Goal: Task Accomplishment & Management: Manage account settings

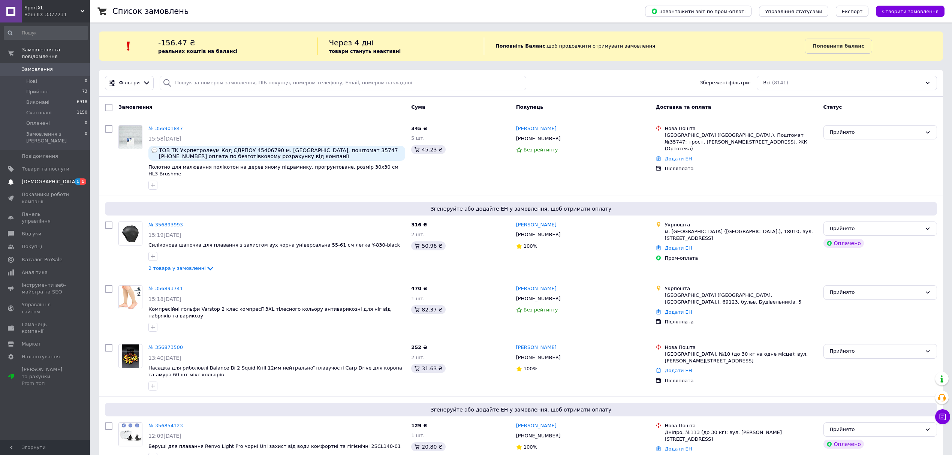
click at [43, 178] on span "[DEMOGRAPHIC_DATA]" at bounding box center [49, 181] width 55 height 7
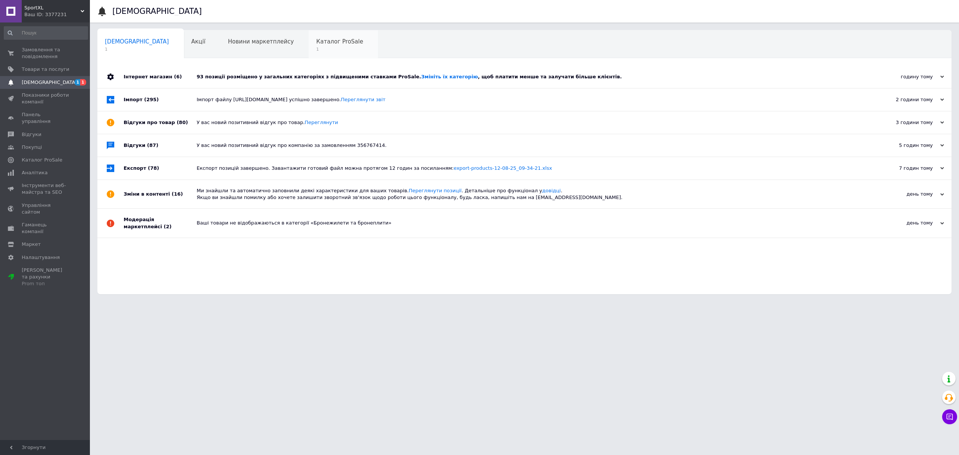
click at [316, 42] on span "Каталог ProSale" at bounding box center [339, 41] width 47 height 7
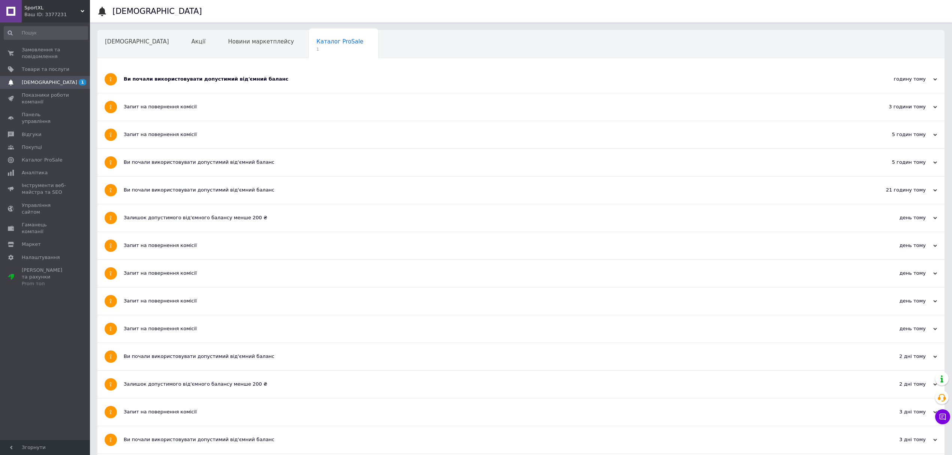
click at [239, 81] on div "Ви почали використовувати допустимий від'ємний баланс" at bounding box center [493, 79] width 738 height 7
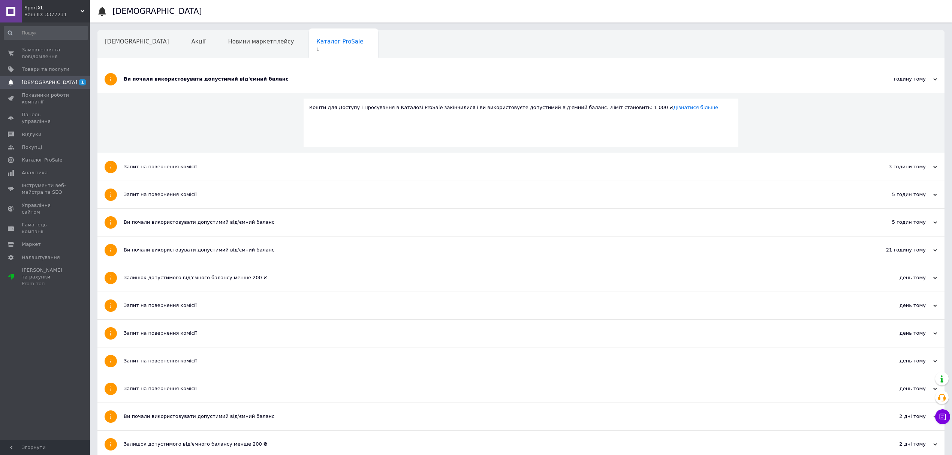
click at [26, 82] on span "[DEMOGRAPHIC_DATA]" at bounding box center [49, 82] width 55 height 7
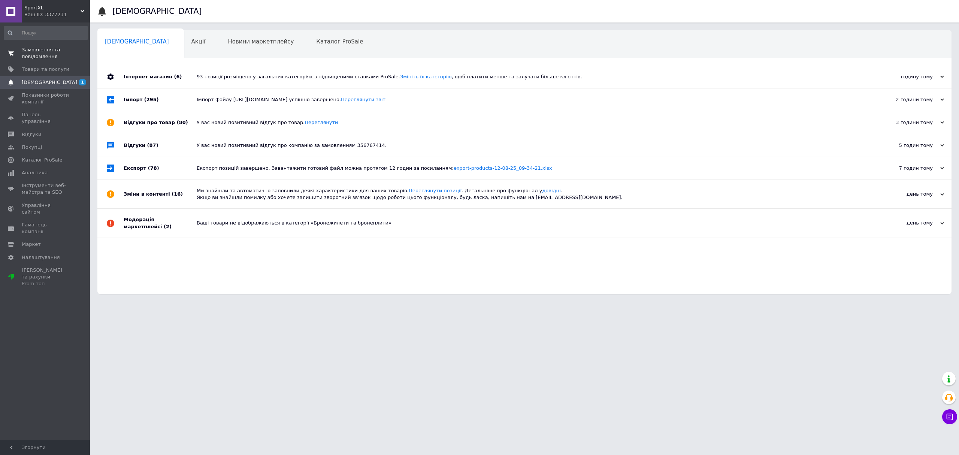
click at [35, 50] on span "Замовлення та повідомлення" at bounding box center [46, 52] width 48 height 13
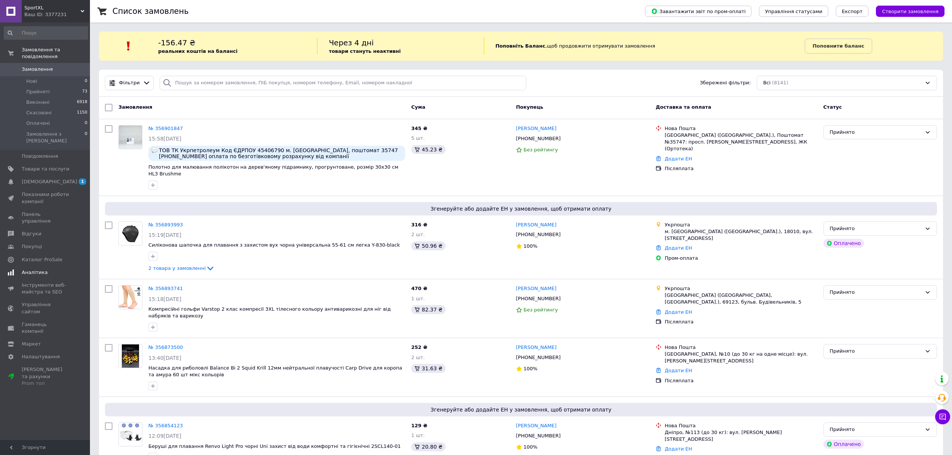
click at [28, 269] on span "Аналітика" at bounding box center [35, 272] width 26 height 7
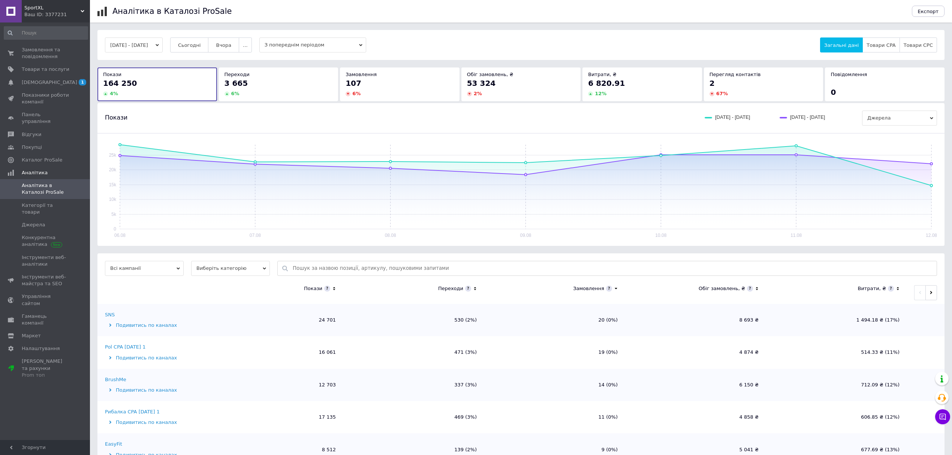
click at [32, 182] on span "Аналітика в Каталозі ProSale" at bounding box center [46, 188] width 48 height 13
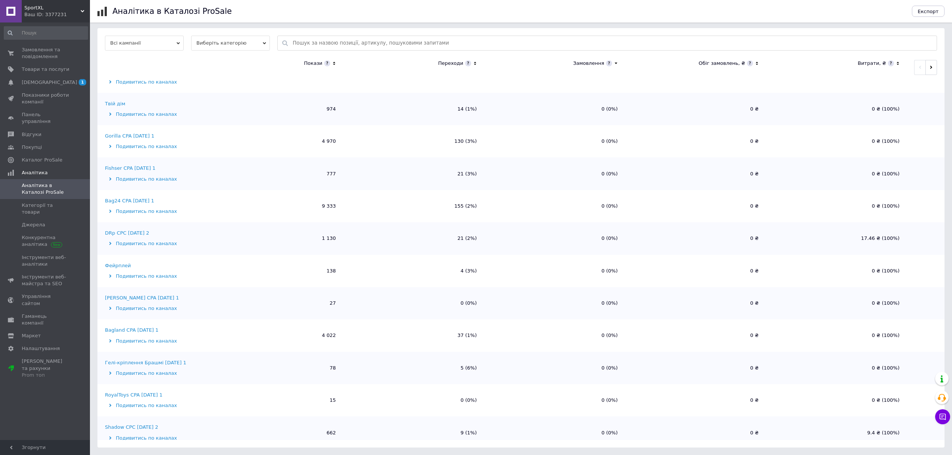
scroll to position [577, 0]
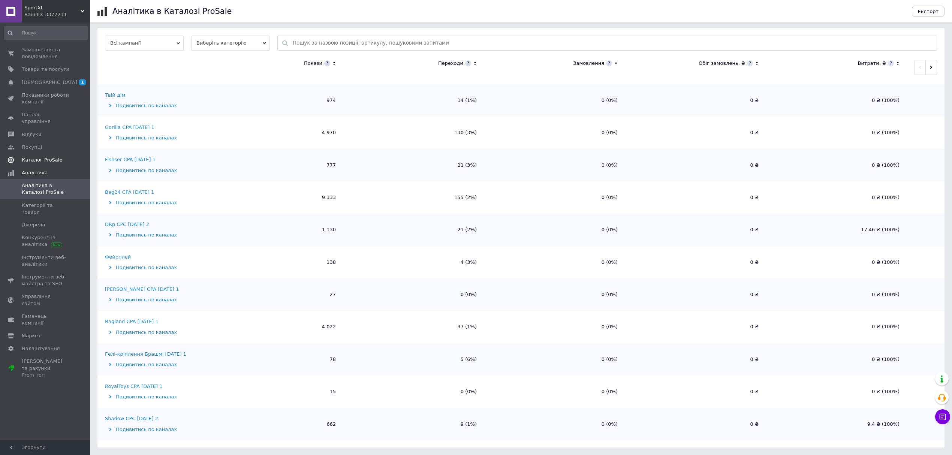
click at [26, 154] on link "Каталог ProSale" at bounding box center [46, 160] width 92 height 13
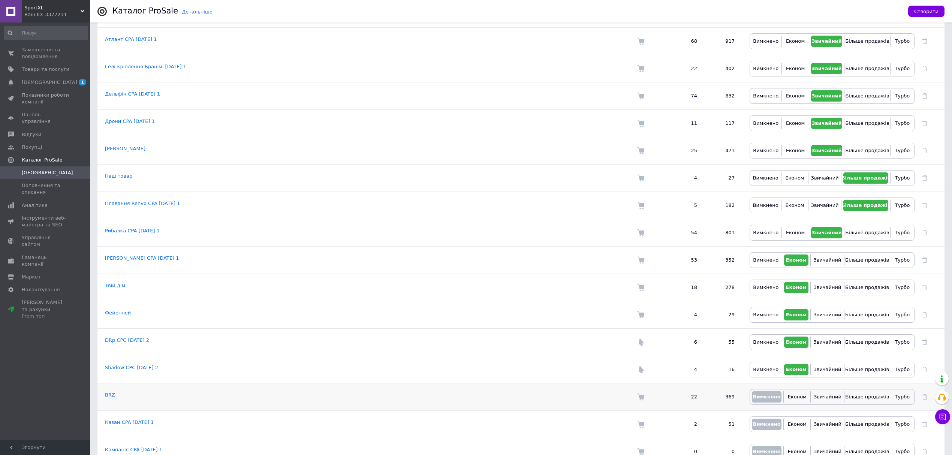
scroll to position [643, 0]
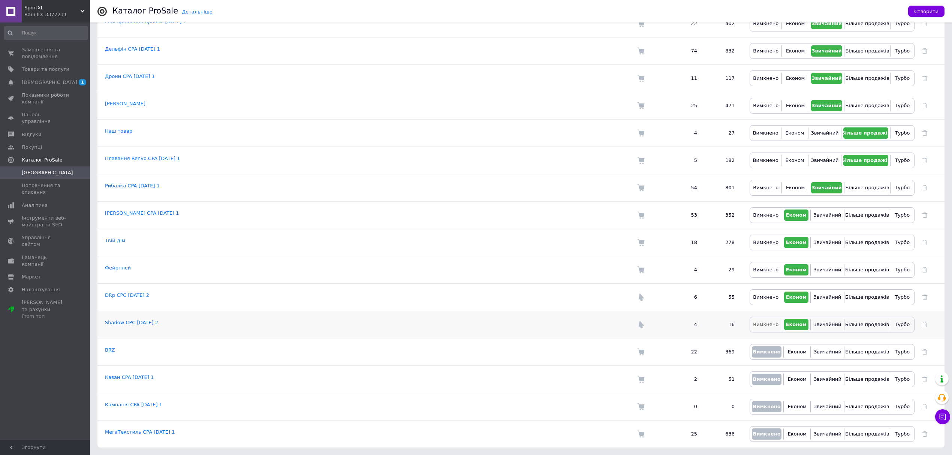
click at [765, 325] on span "Вимкнено" at bounding box center [765, 325] width 25 height 6
click at [769, 297] on span "Вимкнено" at bounding box center [765, 297] width 25 height 6
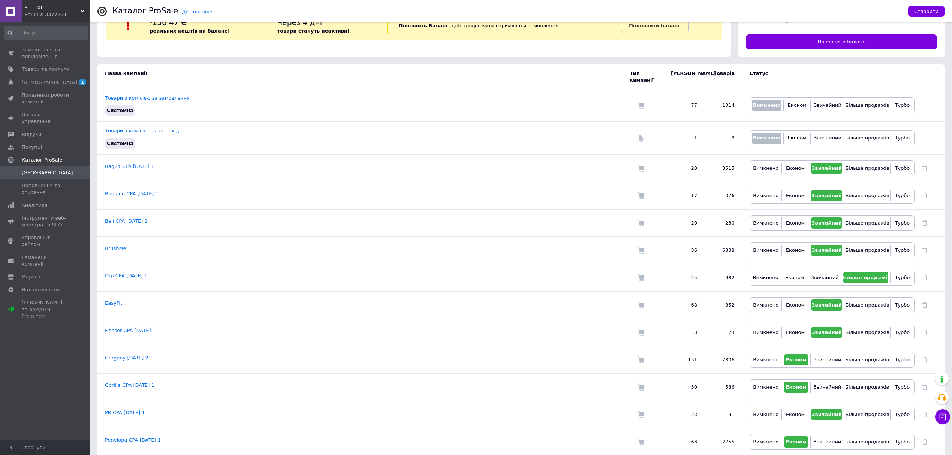
scroll to position [0, 0]
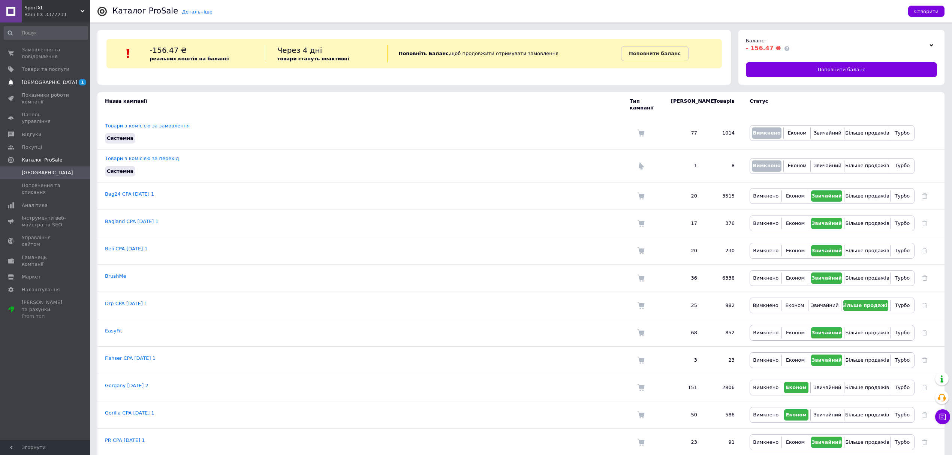
click at [37, 82] on span "[DEMOGRAPHIC_DATA]" at bounding box center [49, 82] width 55 height 7
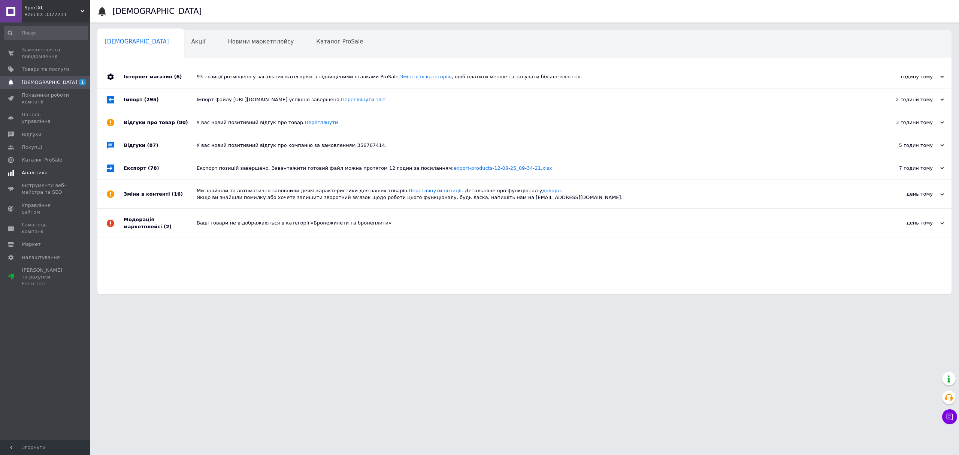
click at [37, 169] on span "Аналітика" at bounding box center [35, 172] width 26 height 7
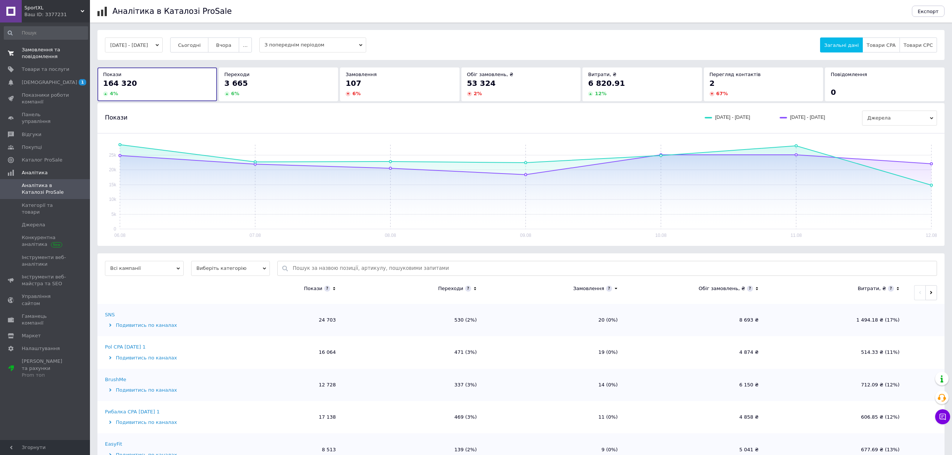
click at [38, 49] on span "Замовлення та повідомлення" at bounding box center [46, 52] width 48 height 13
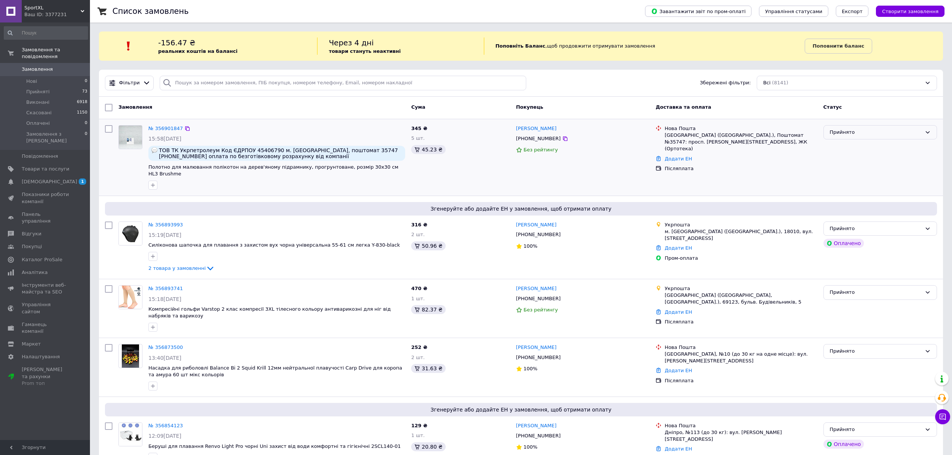
click at [879, 132] on div "Прийнято" at bounding box center [876, 133] width 92 height 8
click at [867, 161] on li "Скасовано" at bounding box center [880, 162] width 113 height 14
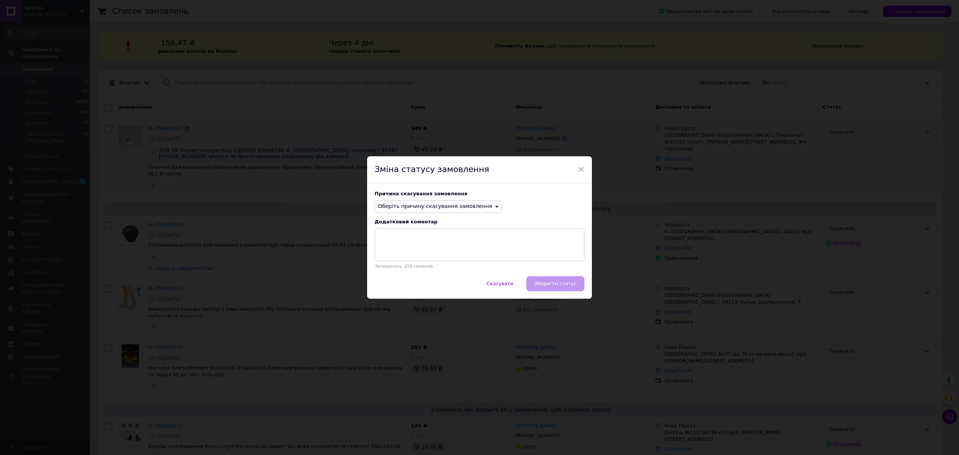
click at [431, 209] on span "Оберіть причину скасування замовлення" at bounding box center [435, 206] width 114 height 6
click at [531, 173] on div "Зміна статусу замовлення" at bounding box center [479, 169] width 225 height 27
click at [585, 168] on div "Зміна статусу замовлення" at bounding box center [479, 169] width 225 height 27
drag, startPoint x: 579, startPoint y: 170, endPoint x: 429, endPoint y: 168, distance: 150.3
click at [579, 171] on span "×" at bounding box center [581, 169] width 7 height 13
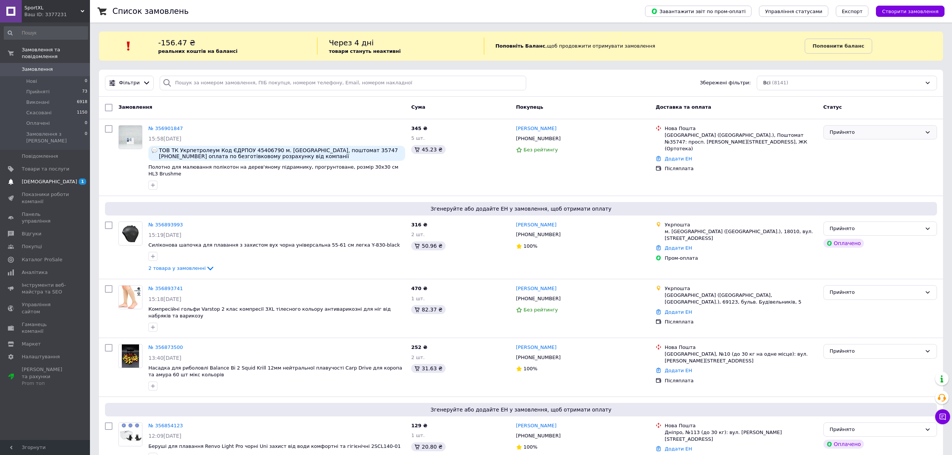
click at [40, 178] on span "[DEMOGRAPHIC_DATA]" at bounding box center [49, 181] width 55 height 7
